Goal: Ask a question: Seek information or help from site administrators or community

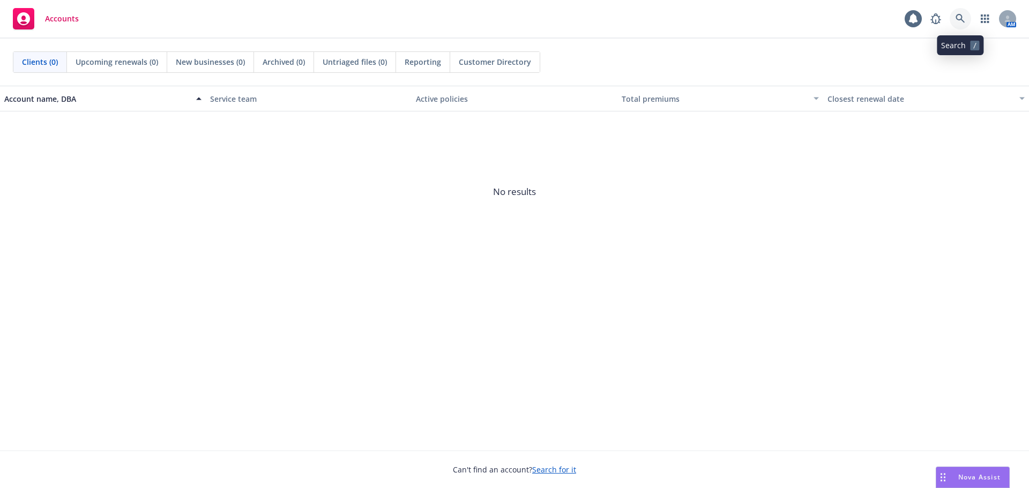
click at [962, 14] on icon at bounding box center [960, 19] width 10 height 10
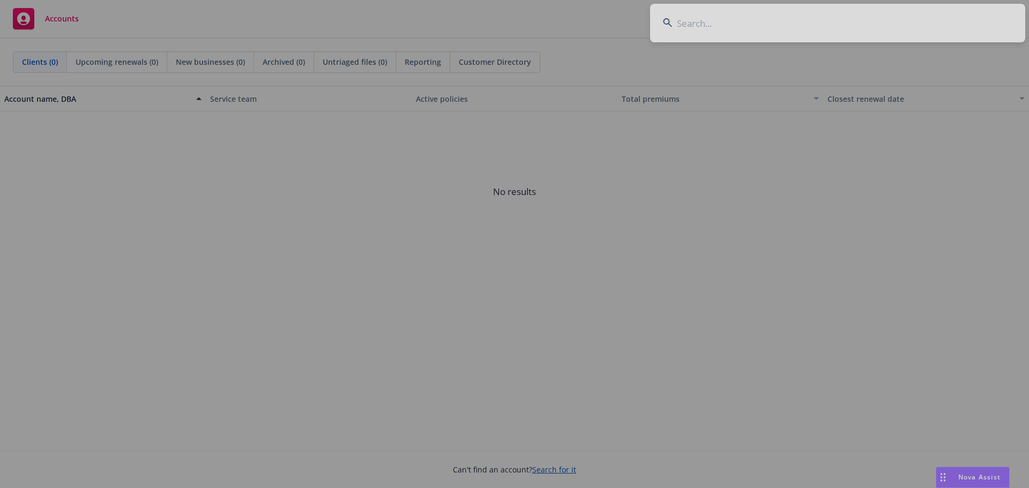
click at [824, 16] on div at bounding box center [514, 244] width 1029 height 488
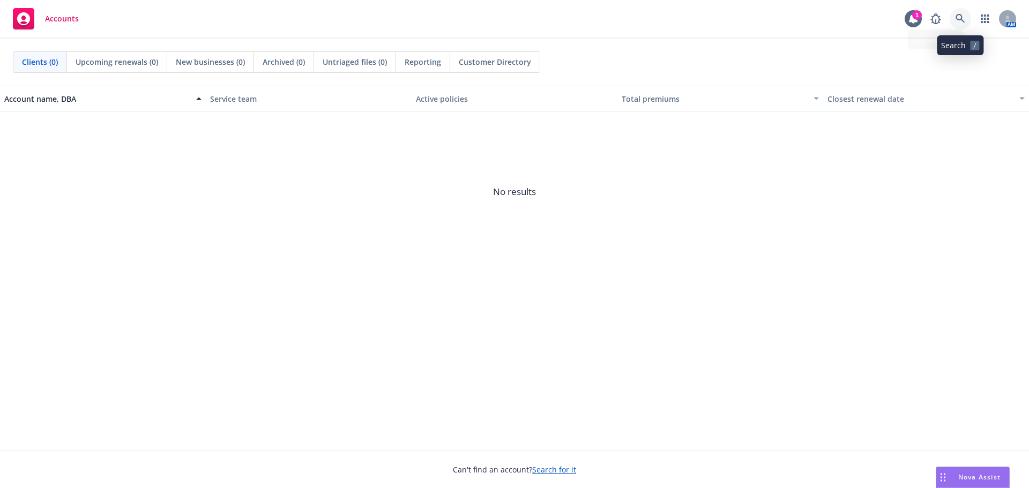
click at [959, 21] on icon at bounding box center [960, 19] width 10 height 10
click at [961, 478] on span "Nova Assist" at bounding box center [979, 477] width 42 height 9
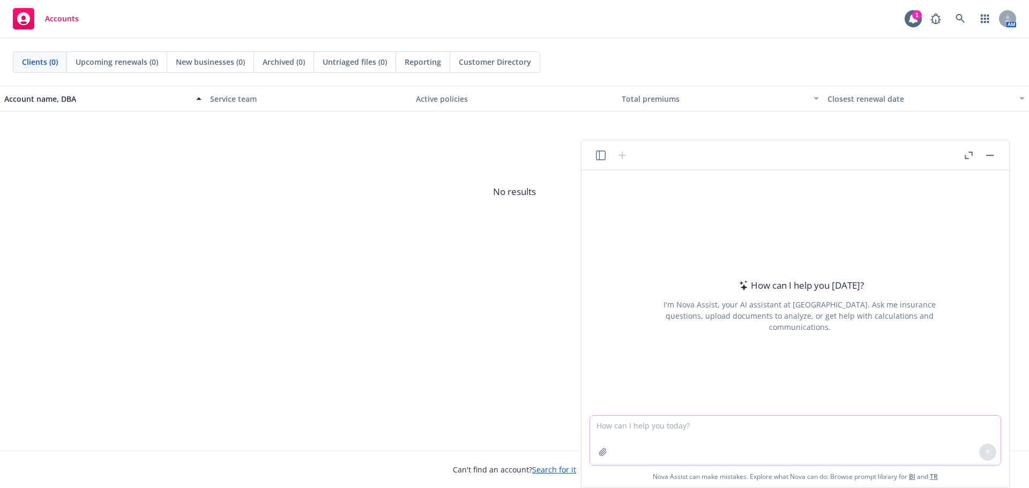
click at [629, 431] on textarea at bounding box center [795, 440] width 410 height 49
type textarea "what is the net impact on employees if a company moves from three tiered to fou…"
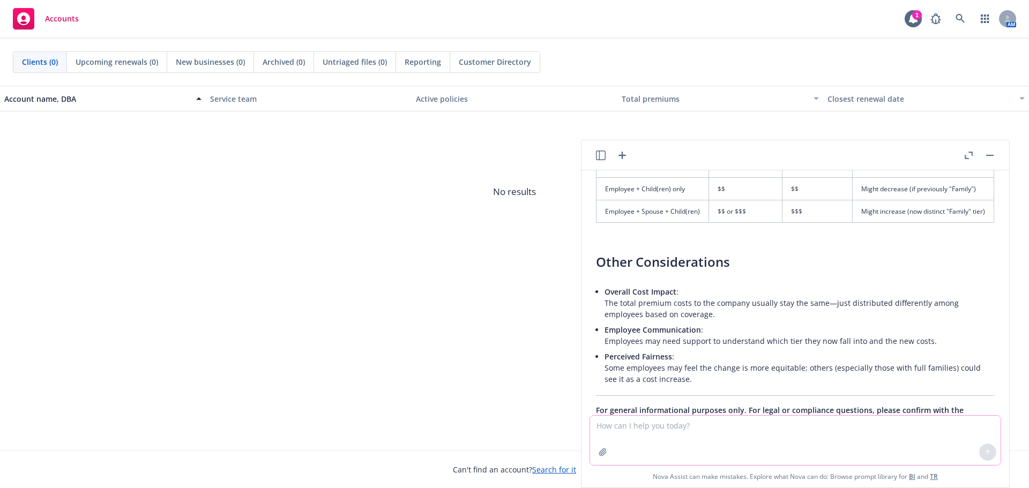
scroll to position [652, 24]
